Goal: Information Seeking & Learning: Learn about a topic

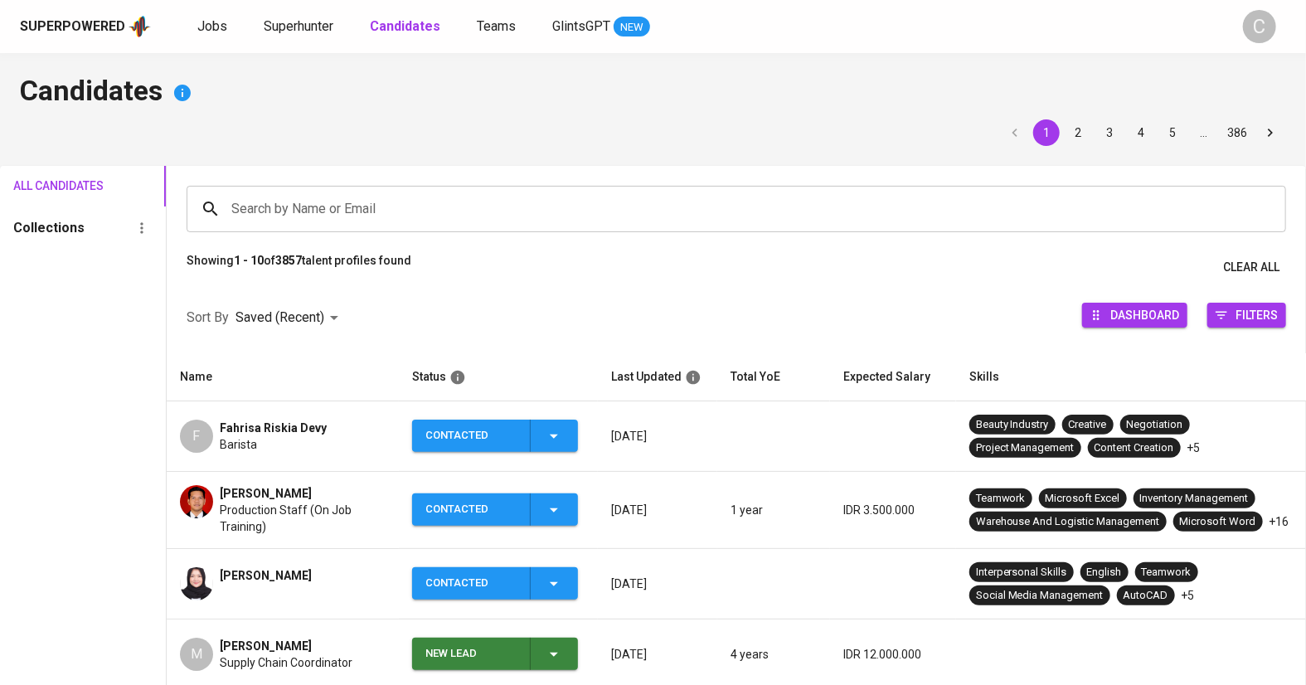
click at [207, 15] on div "Superpowered Jobs Superhunter Candidates Teams GlintsGPT NEW" at bounding box center [626, 26] width 1213 height 25
click at [284, 18] on span "Superhunter" at bounding box center [299, 26] width 70 height 16
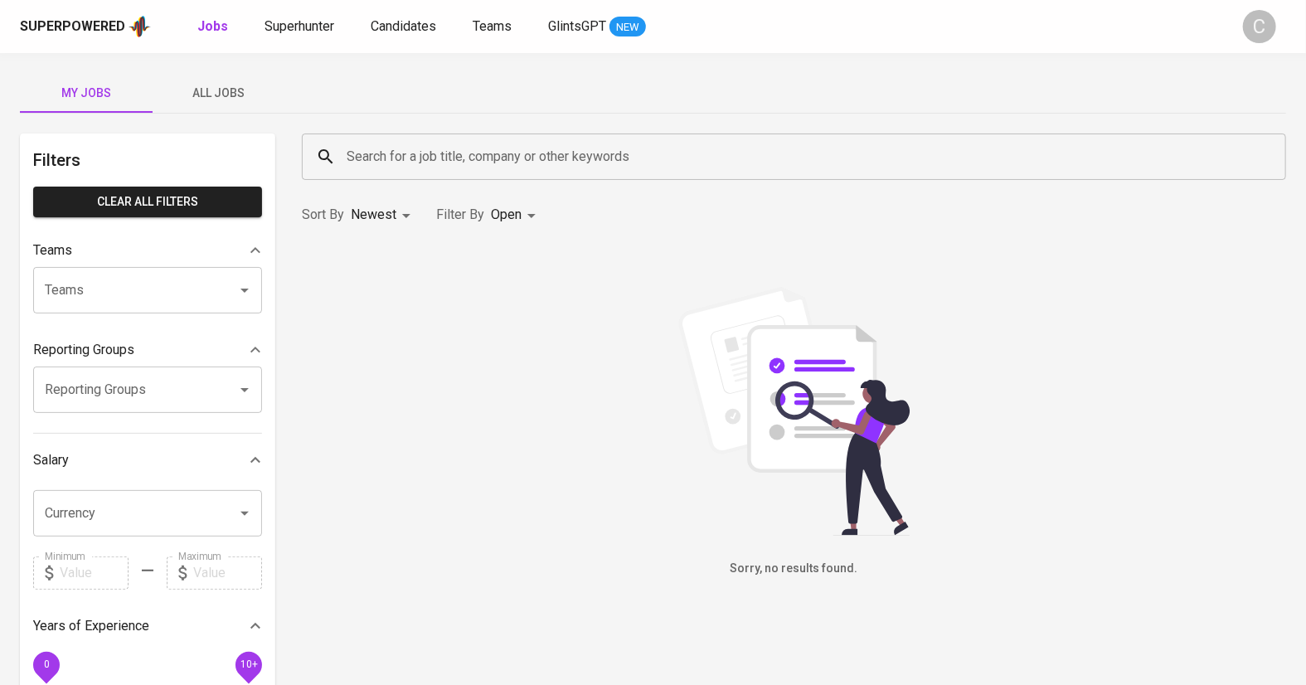
click at [207, 89] on span "All Jobs" at bounding box center [219, 93] width 113 height 21
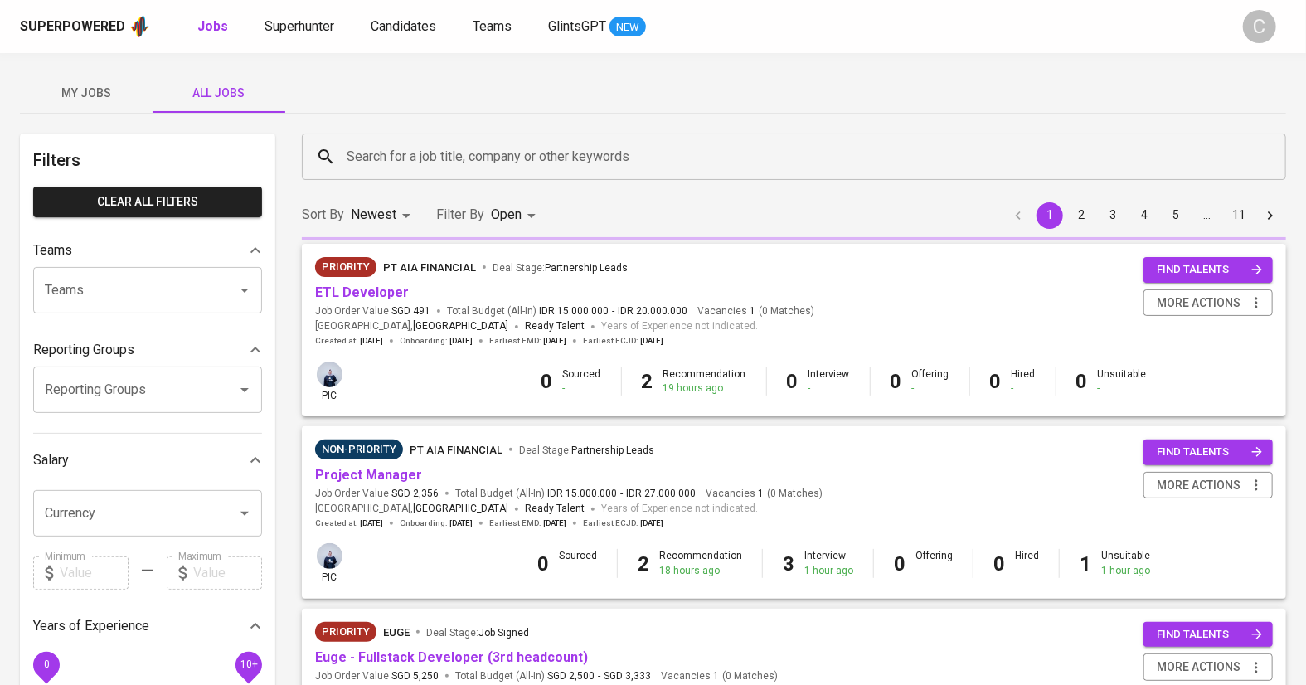
click at [401, 152] on input "Search for a job title, company or other keywords" at bounding box center [798, 157] width 911 height 32
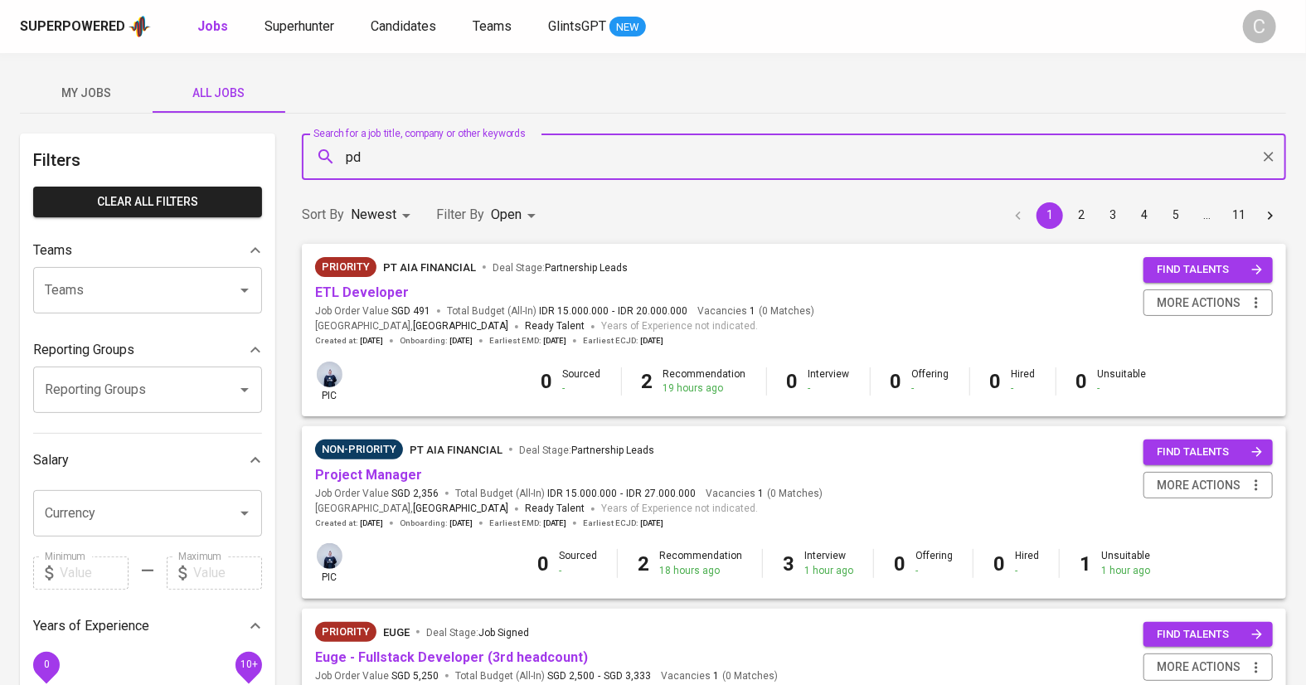
type input "pds"
click at [364, 211] on span "Companies" at bounding box center [386, 205] width 66 height 16
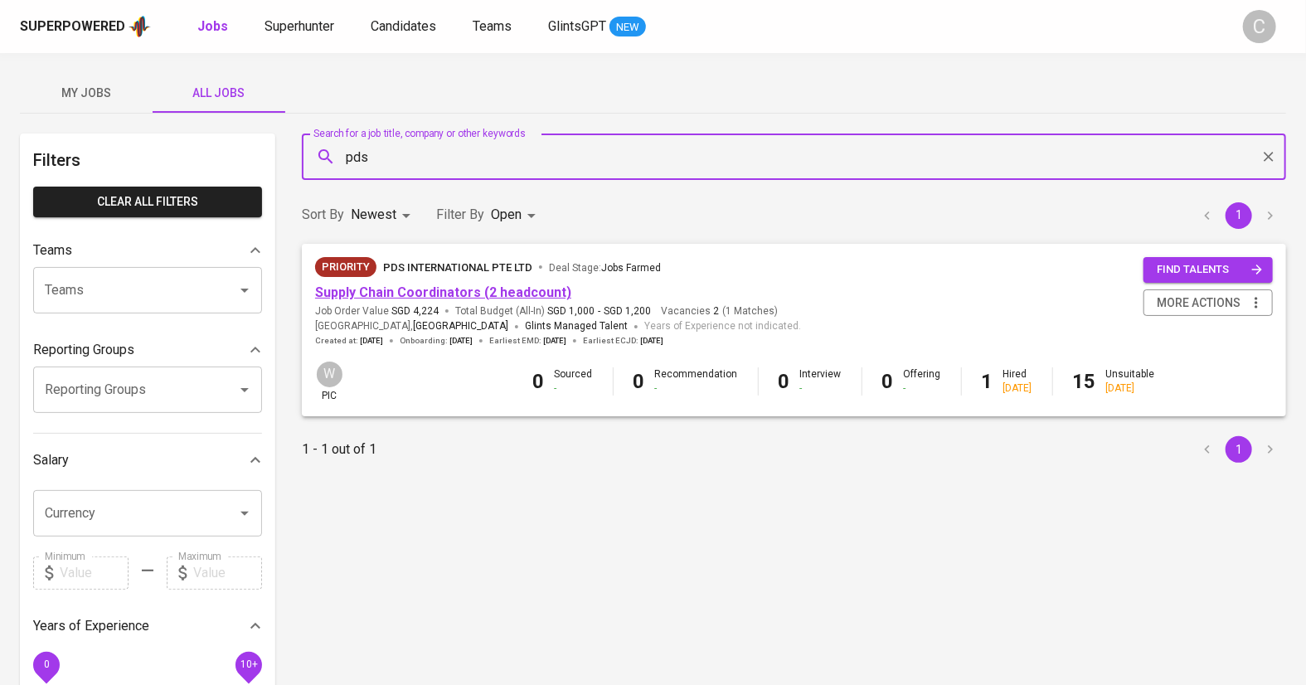
click at [398, 294] on link "Supply Chain Coordinators (2 headcount)" at bounding box center [443, 292] width 256 height 16
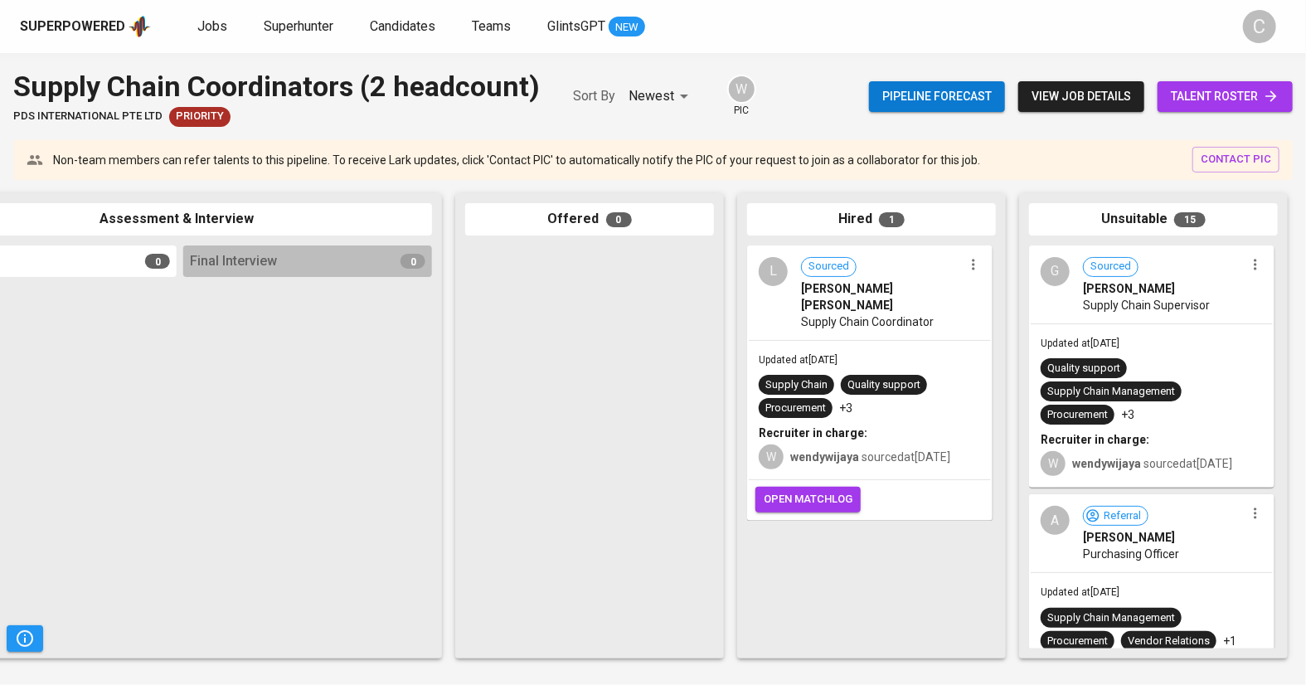
scroll to position [0, 668]
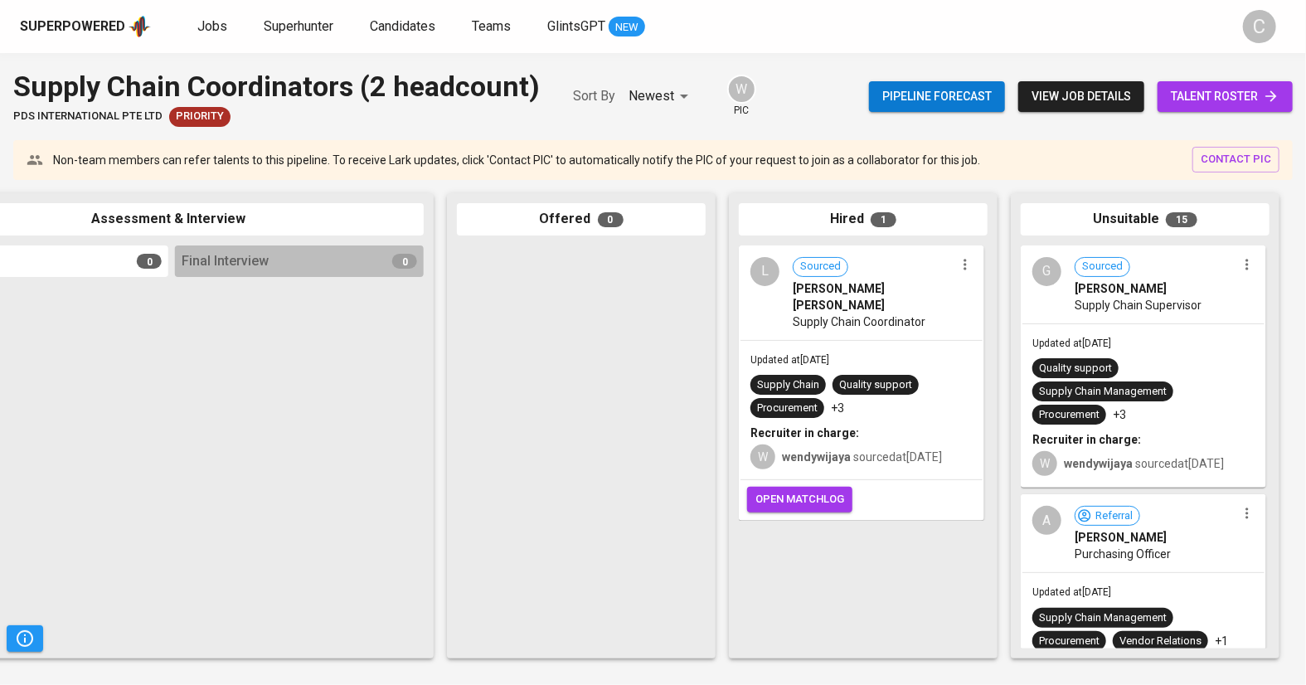
click at [1203, 86] on span "talent roster" at bounding box center [1225, 96] width 109 height 21
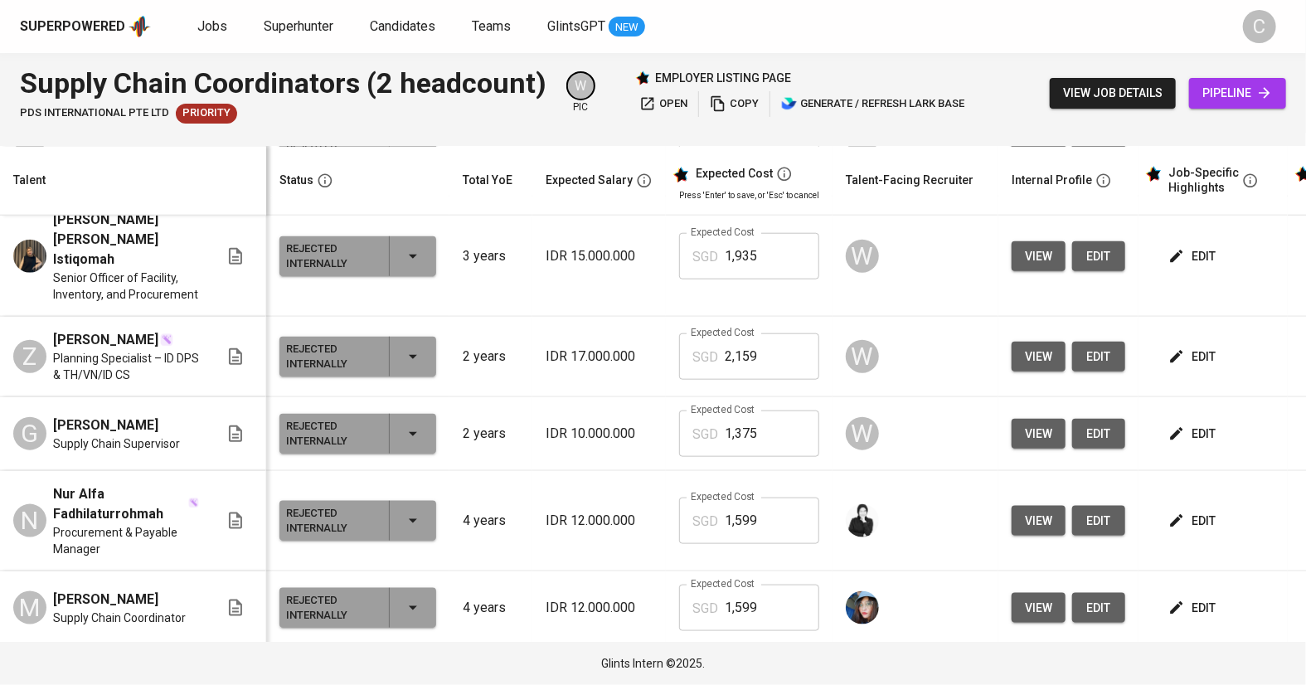
scroll to position [80, 0]
drag, startPoint x: 54, startPoint y: 503, endPoint x: 190, endPoint y: 513, distance: 136.3
click at [190, 590] on div "M Marisa Kusumarani Supply Chain Coordinator" at bounding box center [116, 608] width 206 height 36
click at [74, 610] on span "Supply Chain Coordinator" at bounding box center [119, 618] width 133 height 17
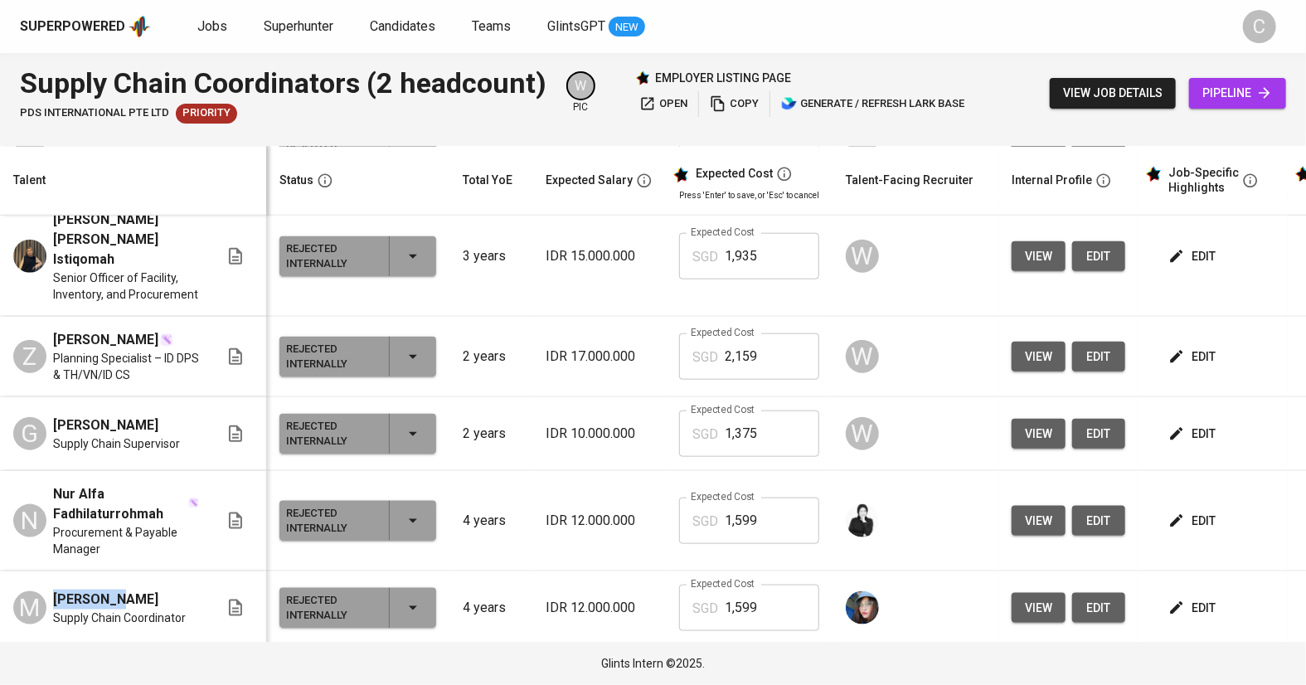
drag, startPoint x: 51, startPoint y: 506, endPoint x: 111, endPoint y: 508, distance: 60.6
click at [110, 590] on div "M Marisa Kusumarani Supply Chain Coordinator" at bounding box center [116, 608] width 206 height 36
click at [110, 590] on span "[PERSON_NAME]" at bounding box center [105, 600] width 105 height 20
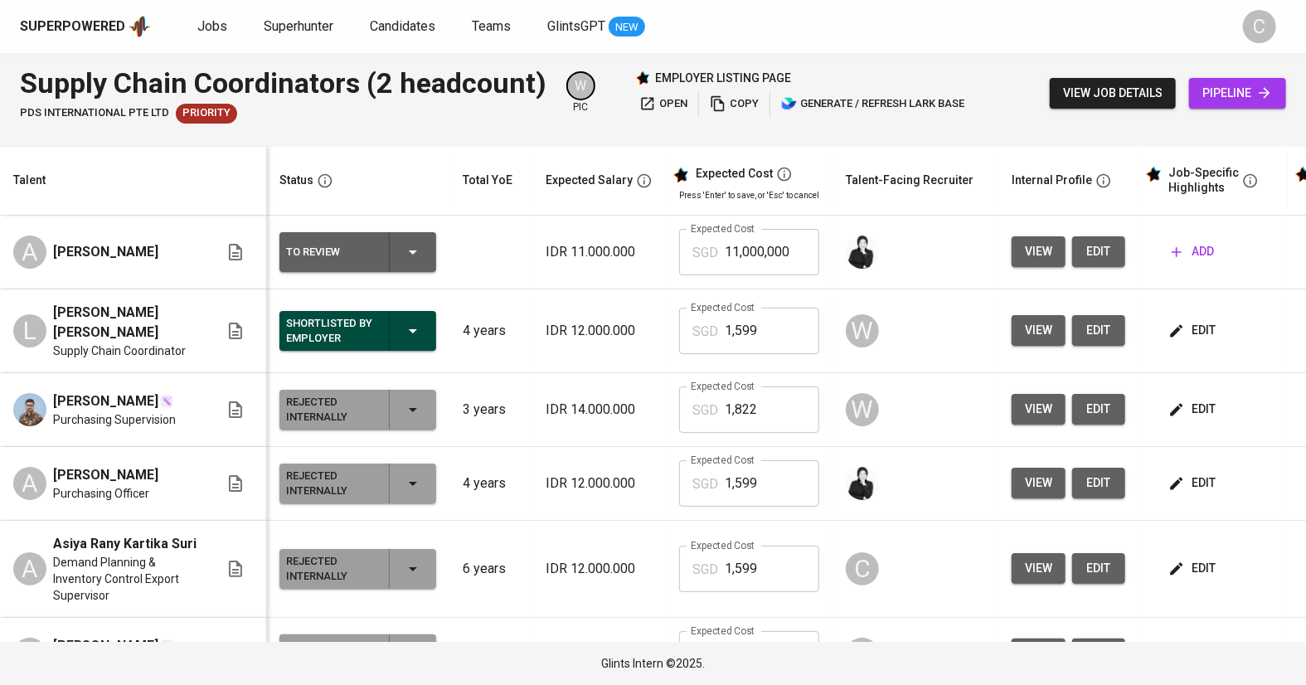
scroll to position [0, 0]
